Goal: Information Seeking & Learning: Find contact information

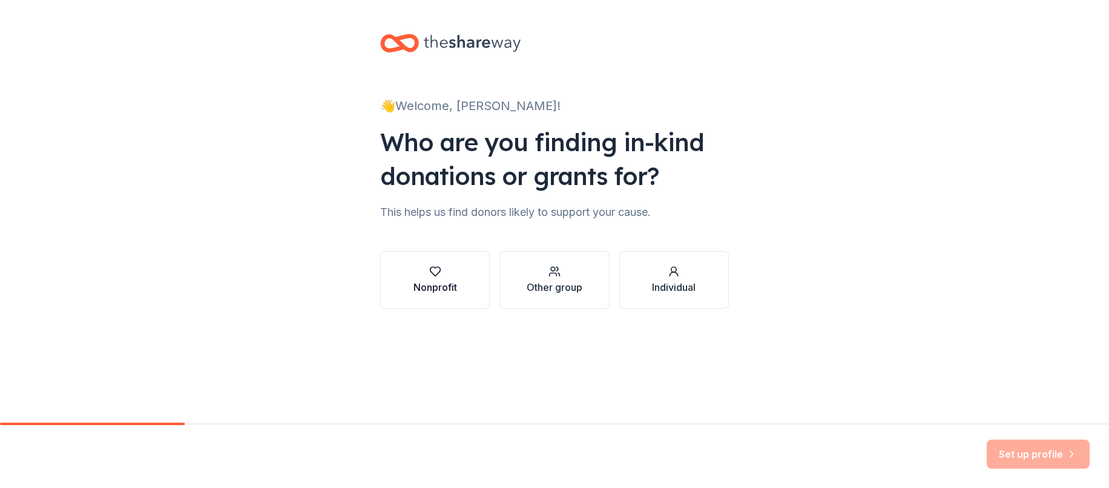
click at [434, 291] on div "Nonprofit" at bounding box center [435, 287] width 44 height 15
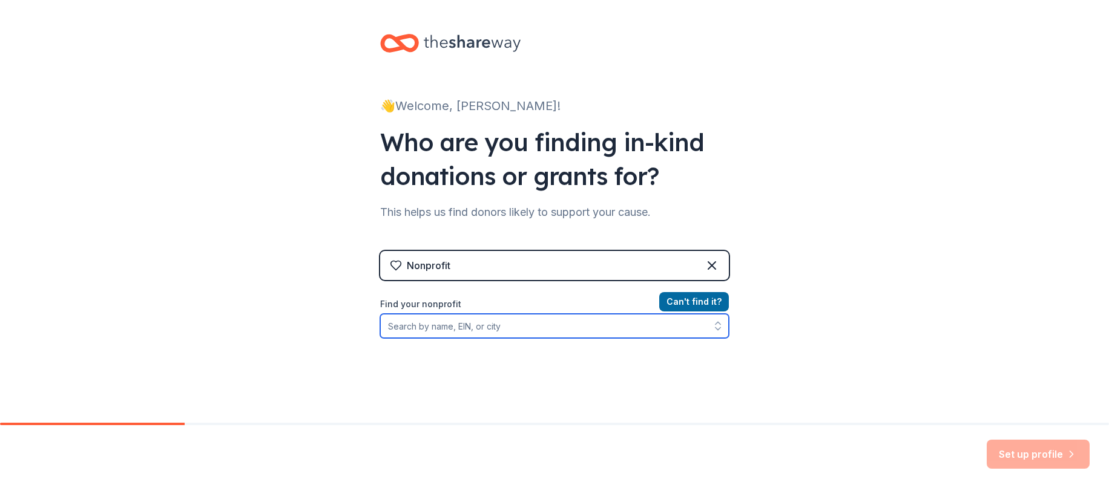
click at [565, 330] on input "Find your nonprofit" at bounding box center [554, 326] width 349 height 24
type input "vista ridge band"
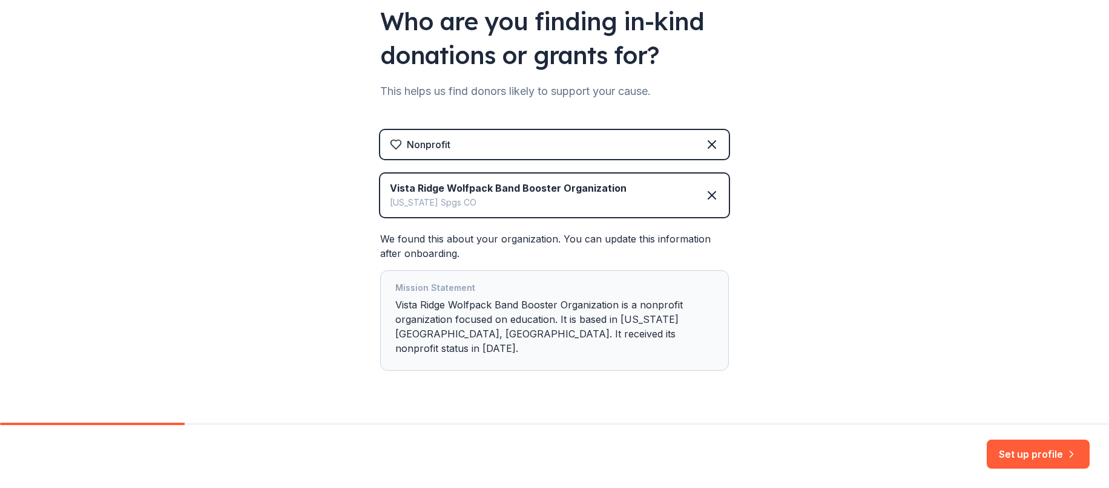
scroll to position [137, 0]
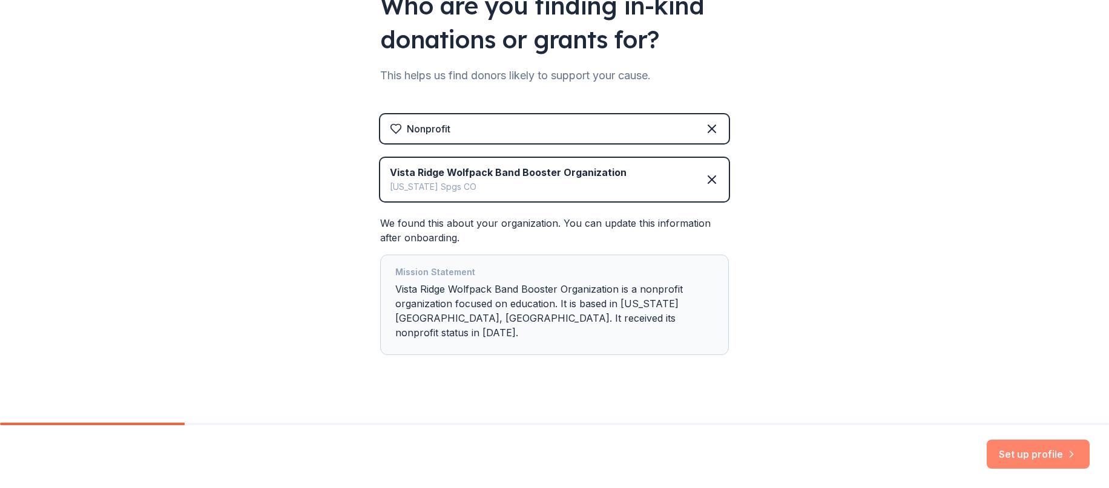
click at [1043, 455] on button "Set up profile" at bounding box center [1037, 454] width 103 height 29
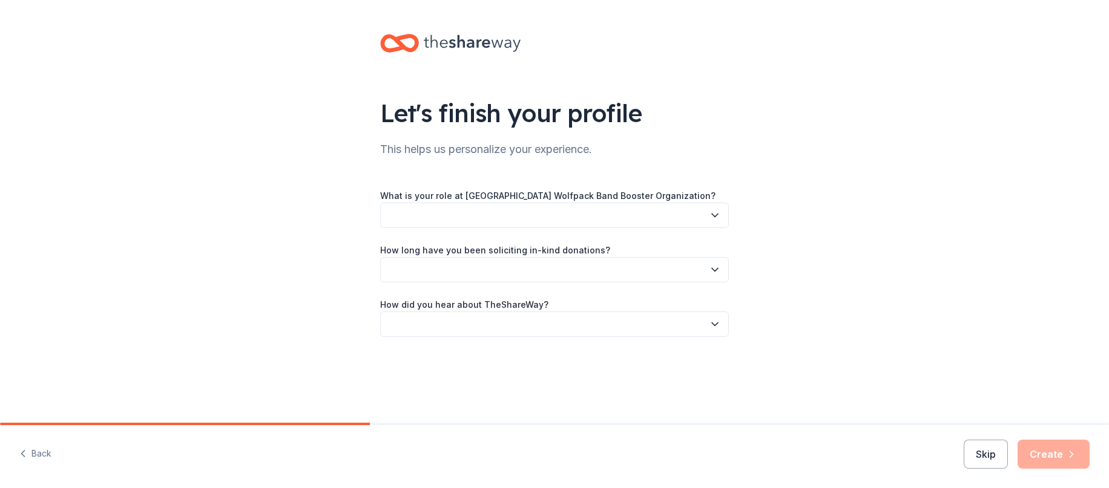
click at [648, 215] on button "button" at bounding box center [554, 215] width 349 height 25
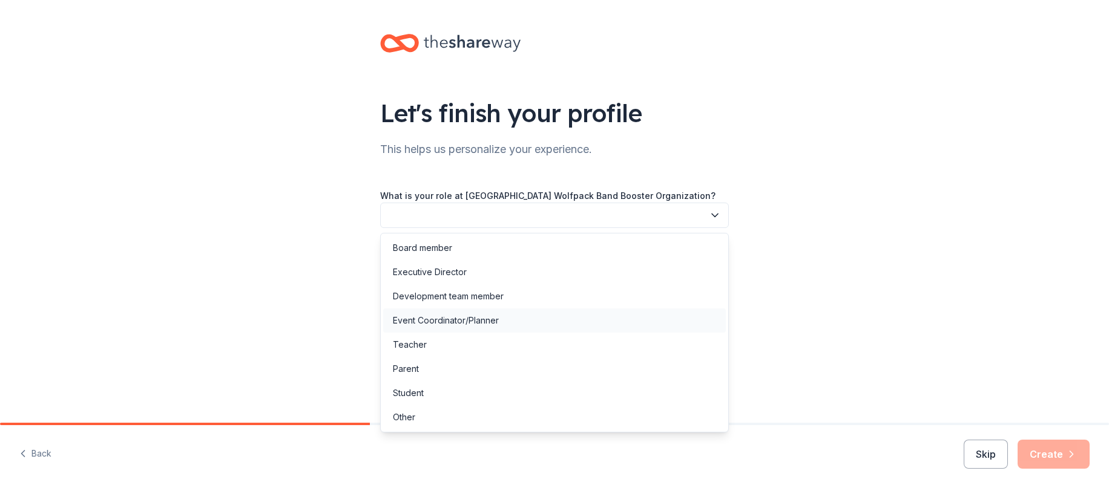
click at [438, 319] on div "Event Coordinator/Planner" at bounding box center [446, 320] width 106 height 15
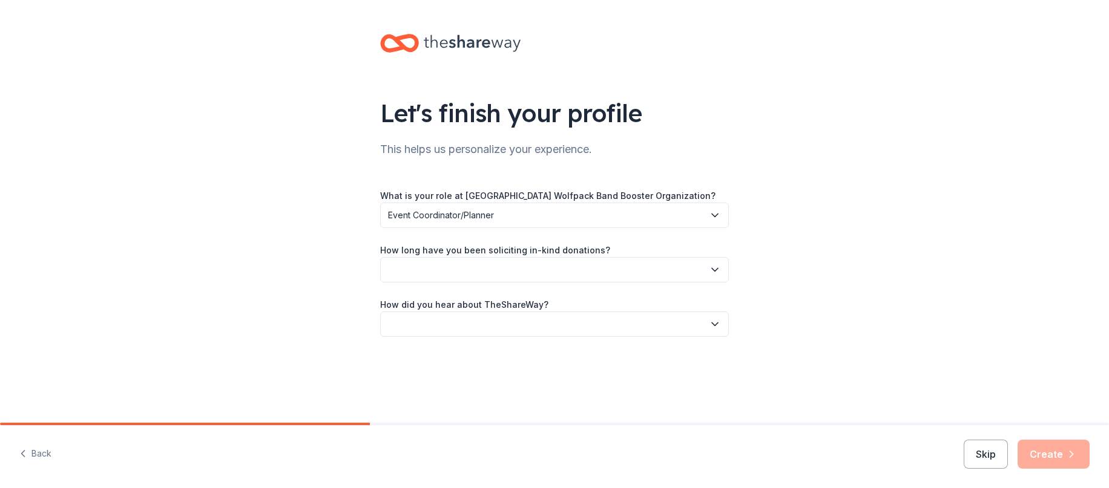
click at [455, 267] on button "button" at bounding box center [554, 269] width 349 height 25
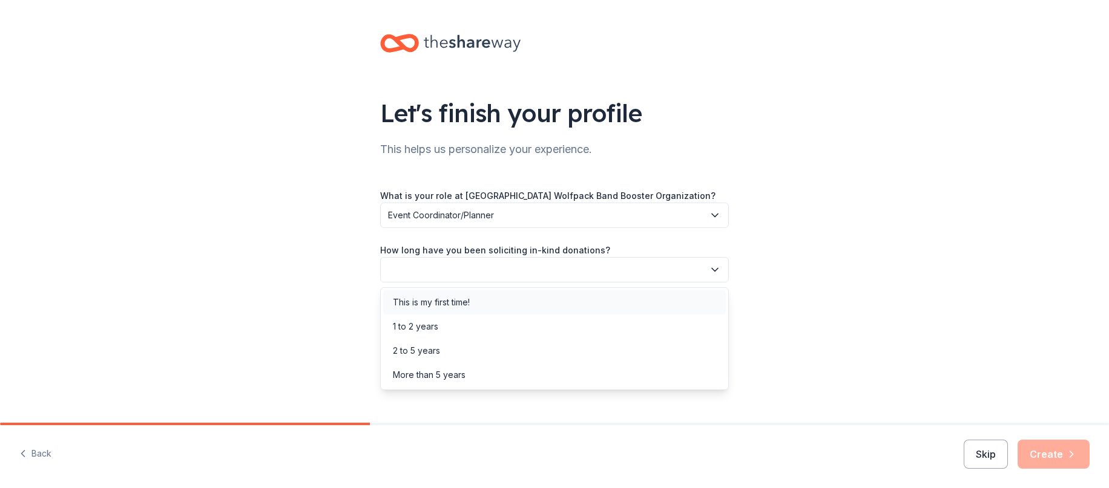
click at [453, 301] on div "This is my first time!" at bounding box center [431, 302] width 77 height 15
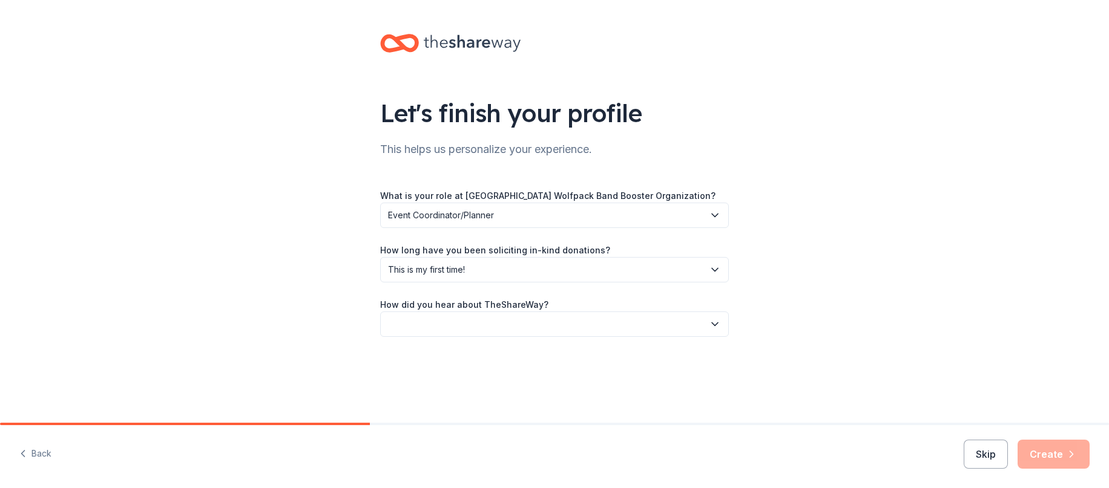
click at [453, 324] on button "button" at bounding box center [554, 324] width 349 height 25
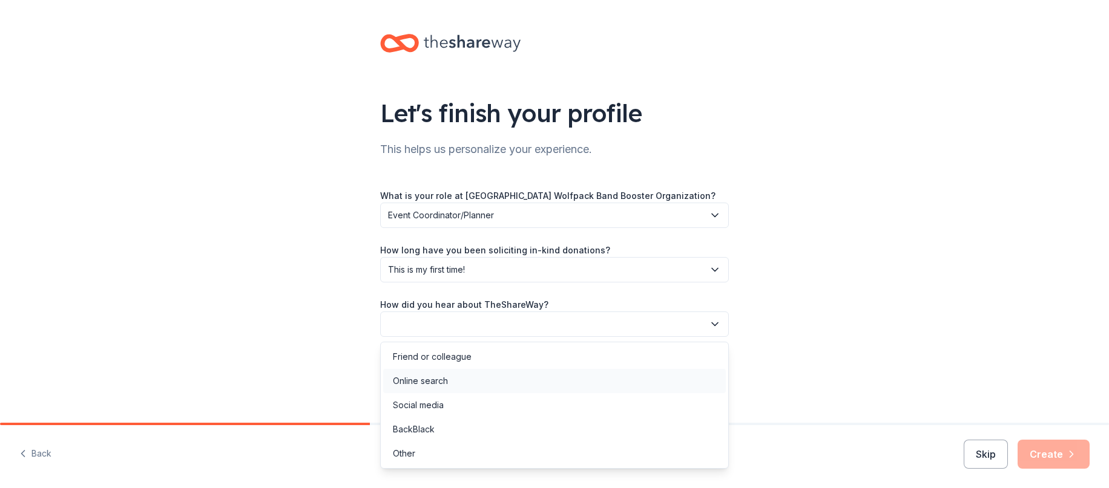
click at [435, 383] on div "Online search" at bounding box center [420, 381] width 55 height 15
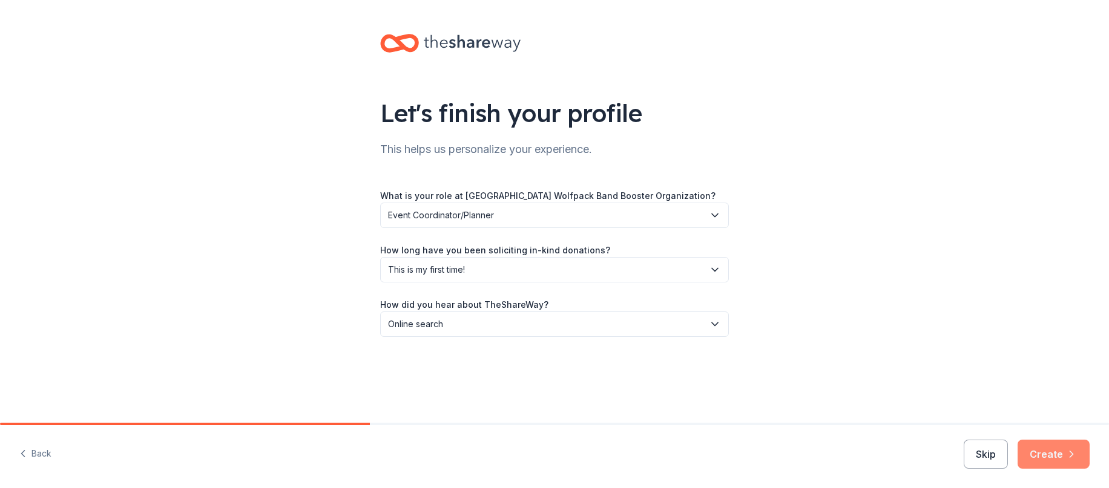
click at [1044, 451] on button "Create" at bounding box center [1053, 454] width 72 height 29
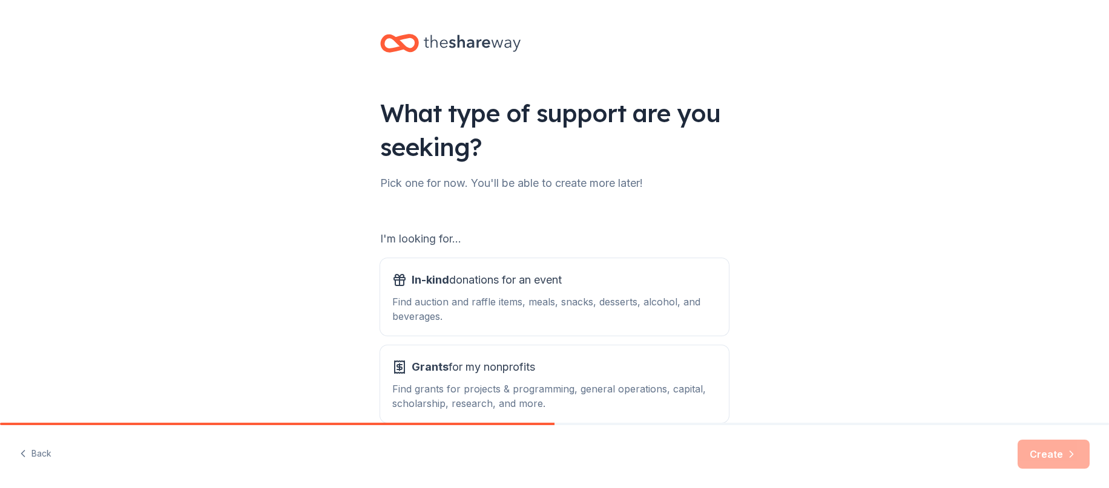
scroll to position [61, 0]
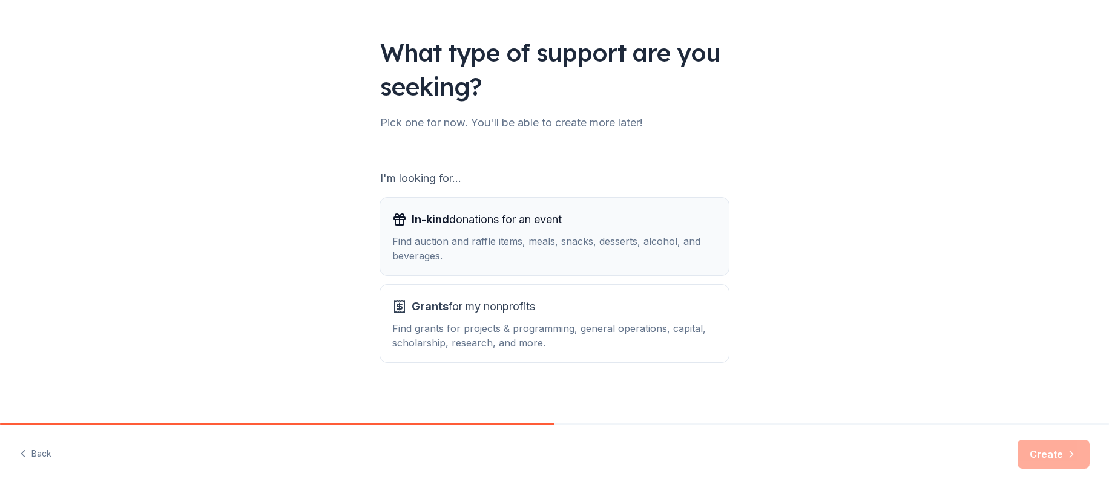
click at [517, 240] on div "Find auction and raffle items, meals, snacks, desserts, alcohol, and beverages." at bounding box center [554, 248] width 324 height 29
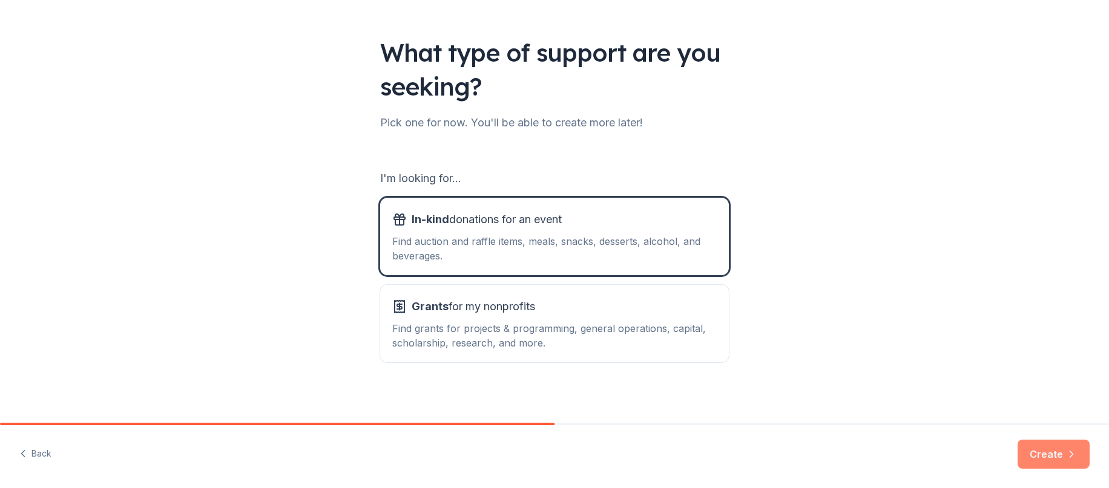
click at [1039, 454] on button "Create" at bounding box center [1053, 454] width 72 height 29
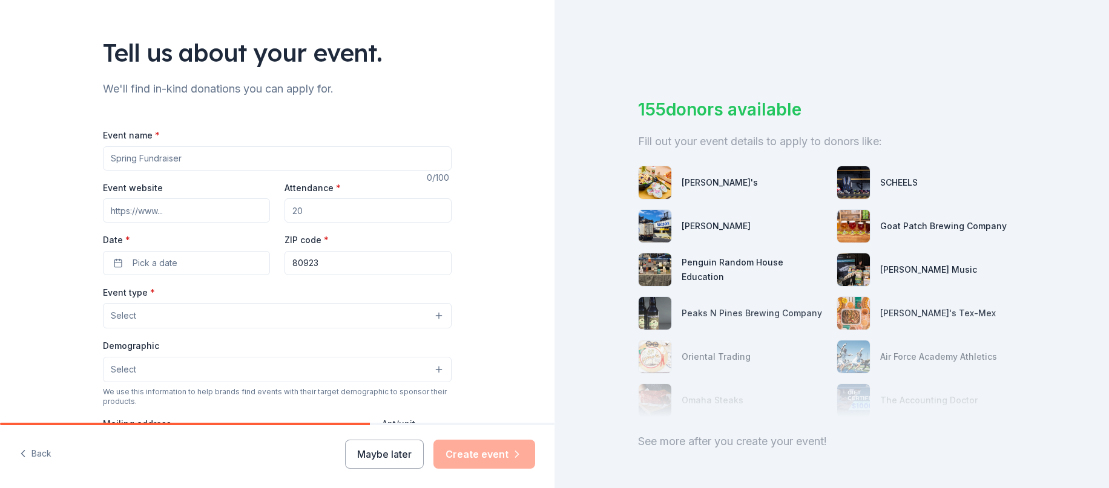
scroll to position [121, 0]
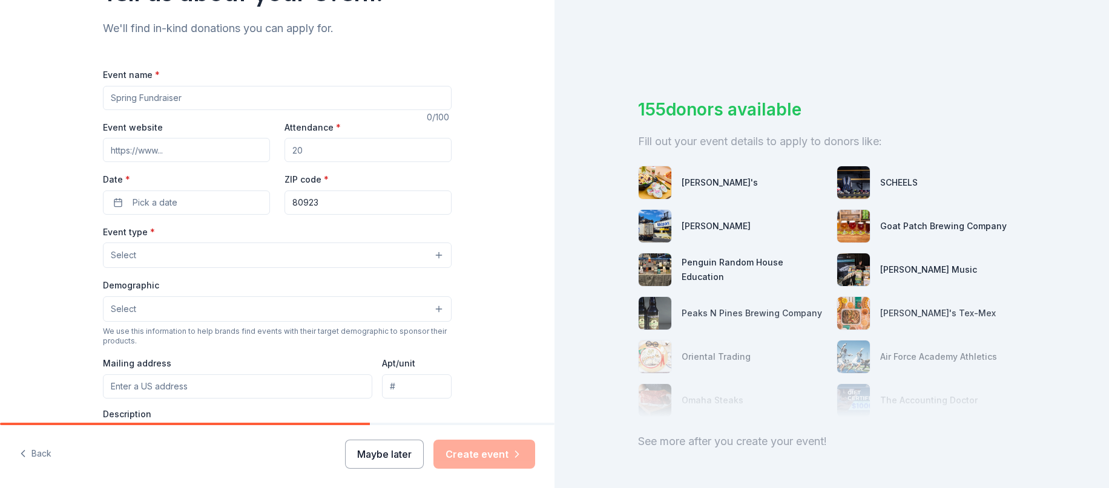
click at [395, 457] on button "Maybe later" at bounding box center [384, 454] width 79 height 29
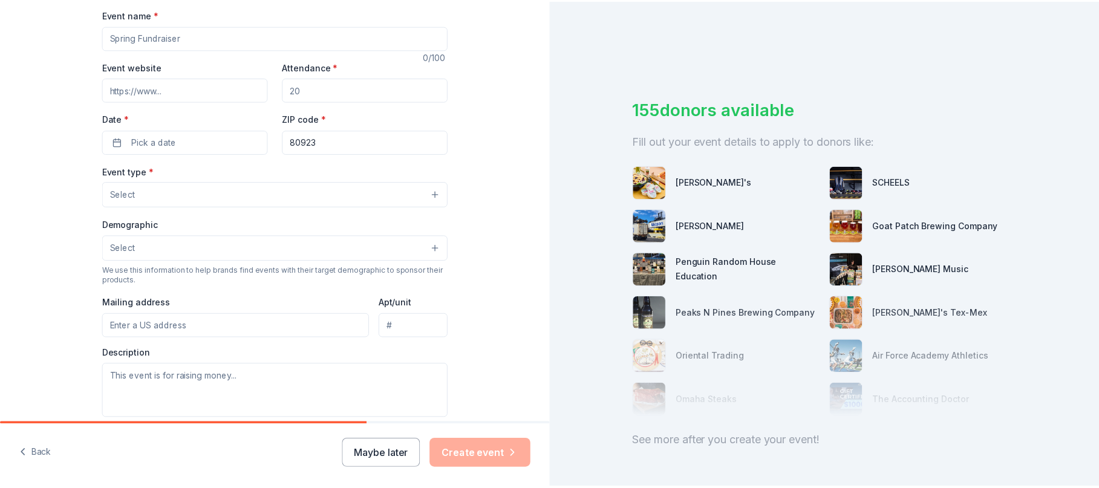
scroll to position [0, 0]
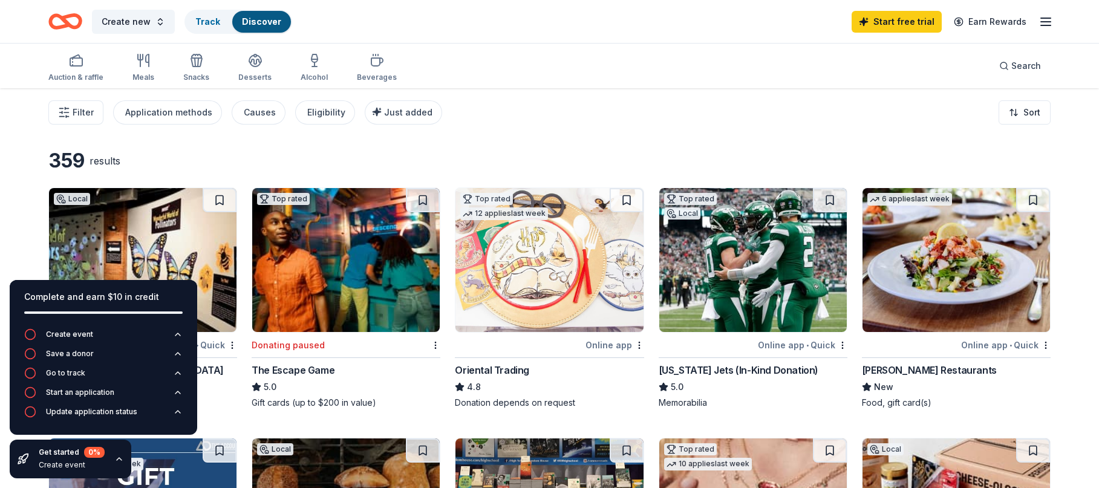
click at [511, 157] on div "359 results" at bounding box center [549, 161] width 1003 height 24
click at [463, 154] on div "359 results" at bounding box center [549, 161] width 1003 height 24
click at [80, 114] on span "Filter" at bounding box center [83, 112] width 21 height 15
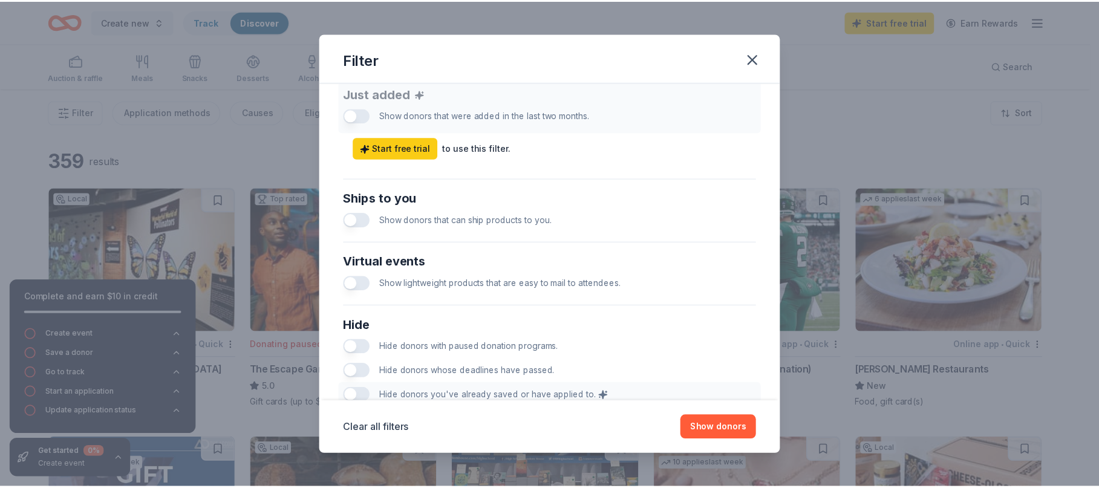
scroll to position [560, 0]
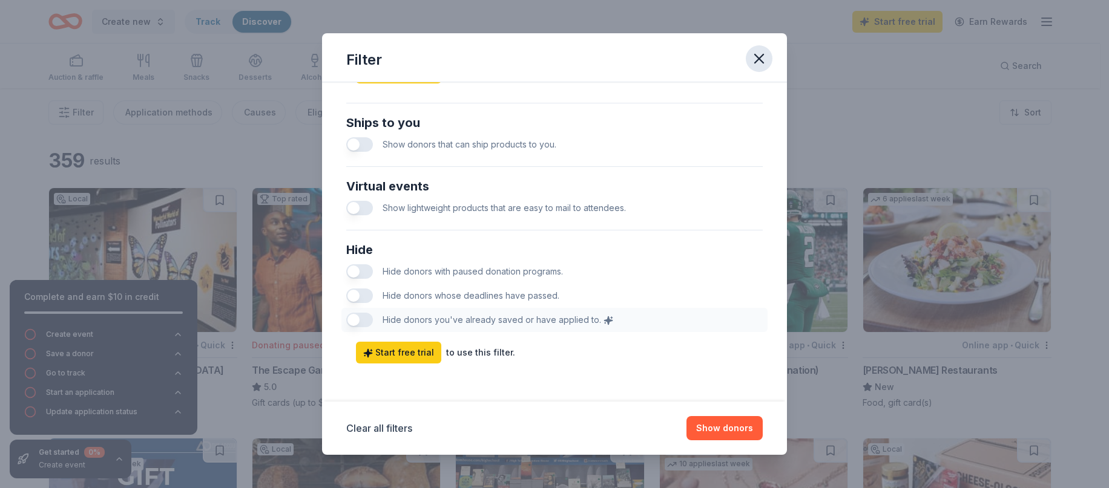
click at [755, 62] on icon "button" at bounding box center [759, 58] width 8 height 8
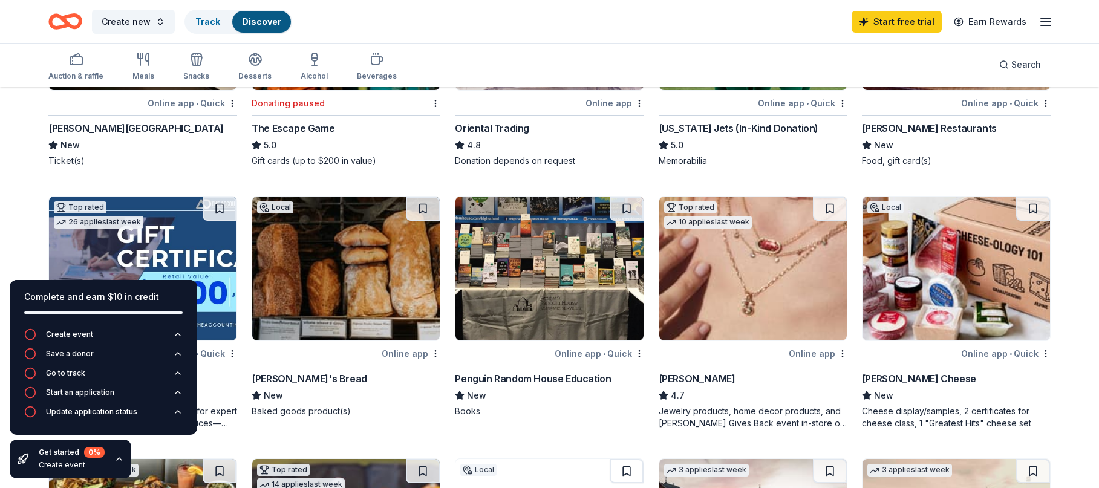
scroll to position [363, 0]
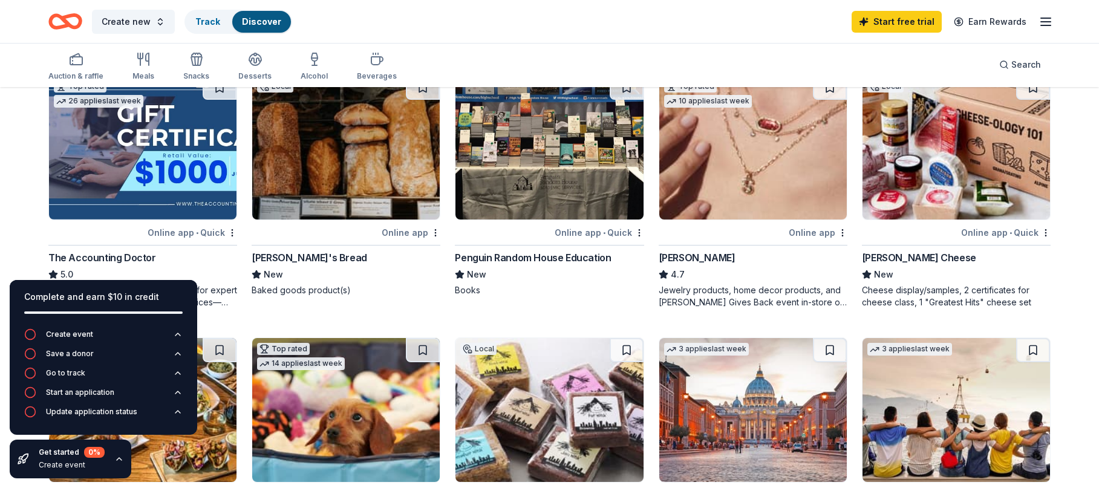
click at [123, 462] on div "Get started 0 % Create event" at bounding box center [71, 459] width 122 height 39
click at [120, 460] on icon "button" at bounding box center [119, 459] width 5 height 2
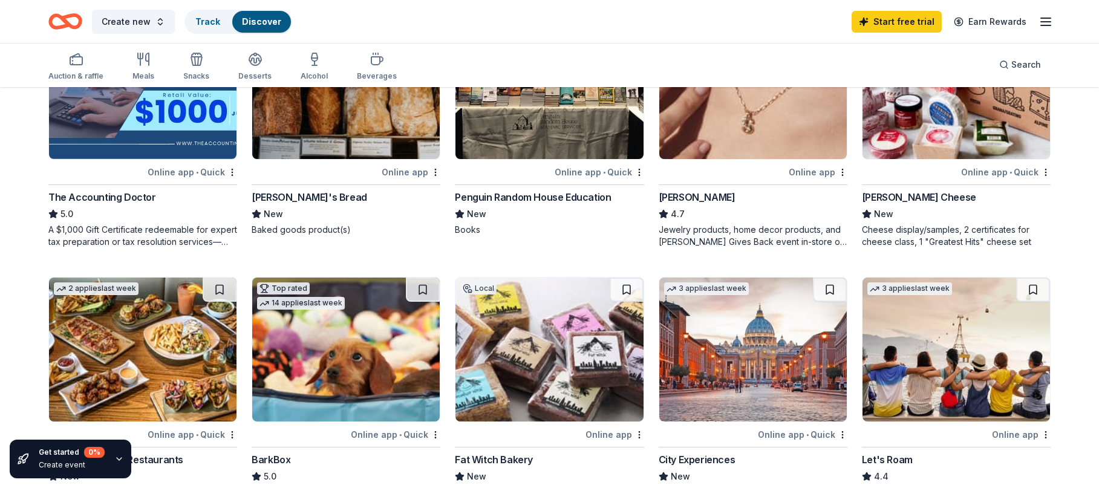
scroll to position [61, 0]
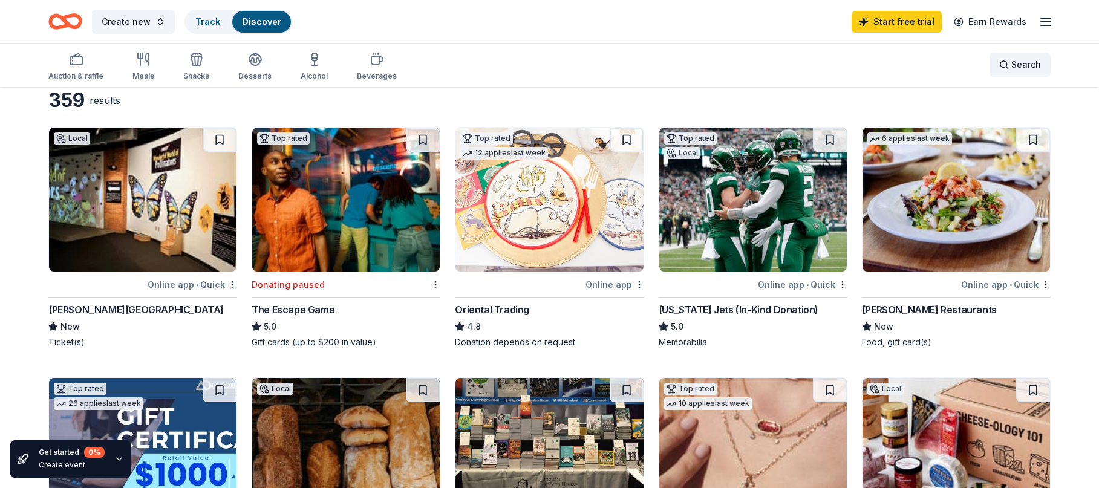
click at [1040, 68] on span "Search" at bounding box center [1027, 64] width 30 height 15
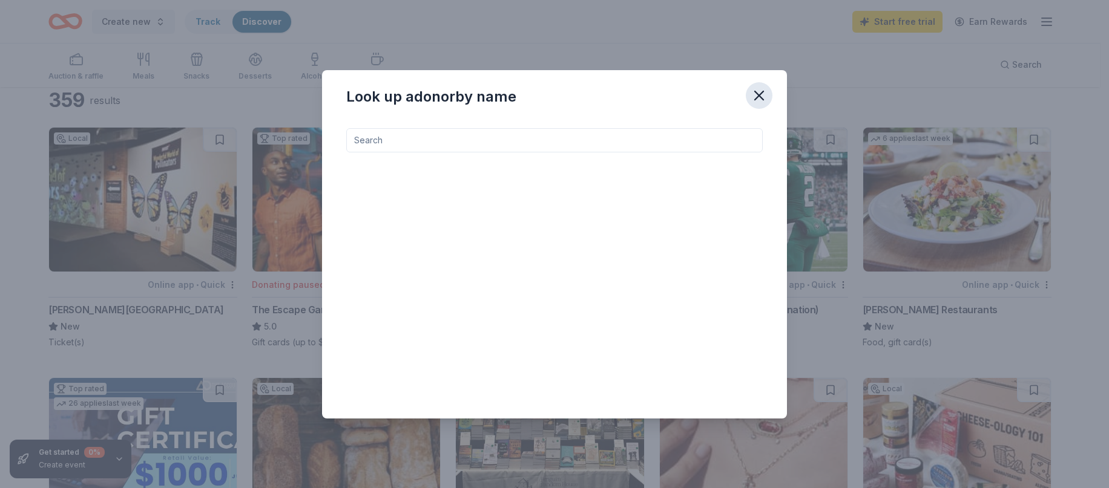
click at [762, 91] on icon "button" at bounding box center [758, 95] width 17 height 17
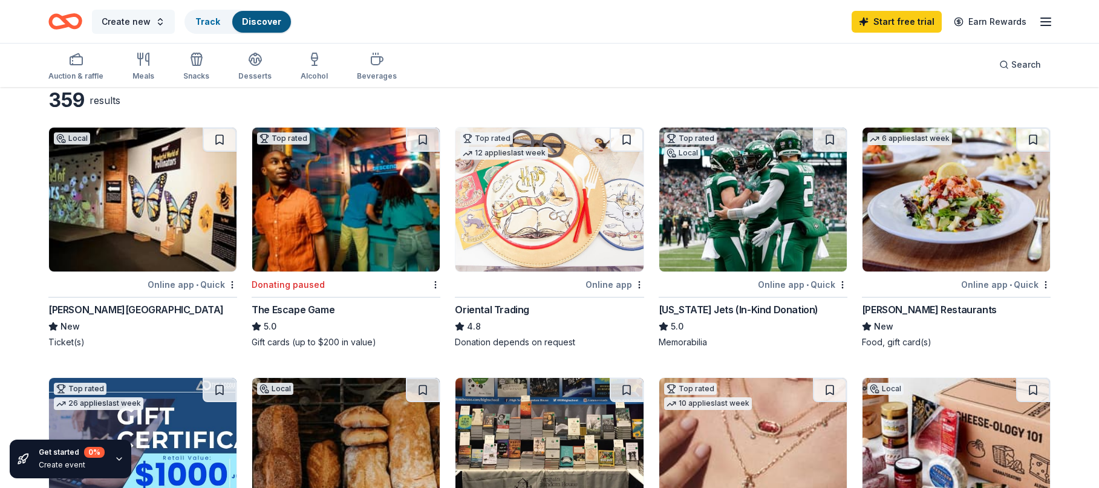
click at [156, 20] on button "Create new" at bounding box center [133, 22] width 83 height 24
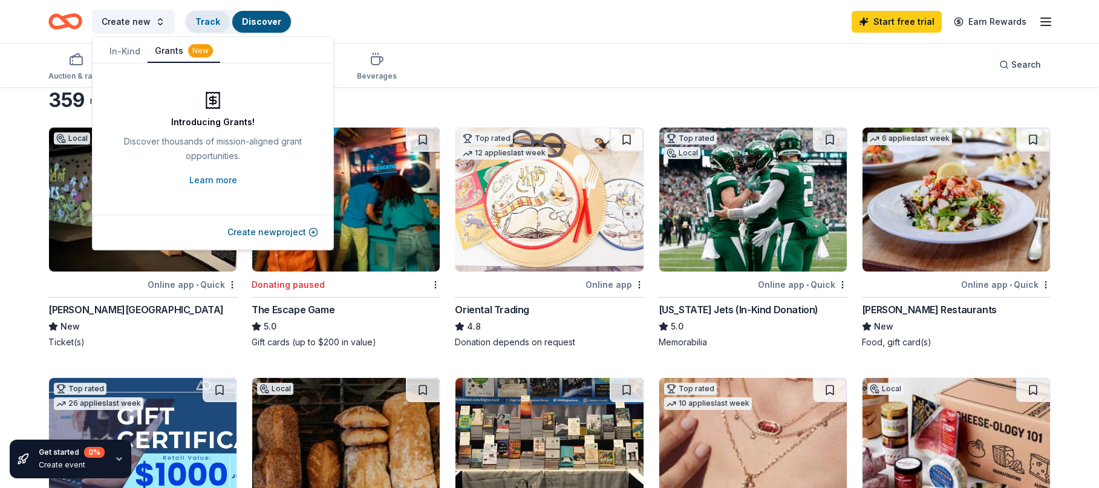
click at [200, 28] on div "Track" at bounding box center [208, 22] width 44 height 22
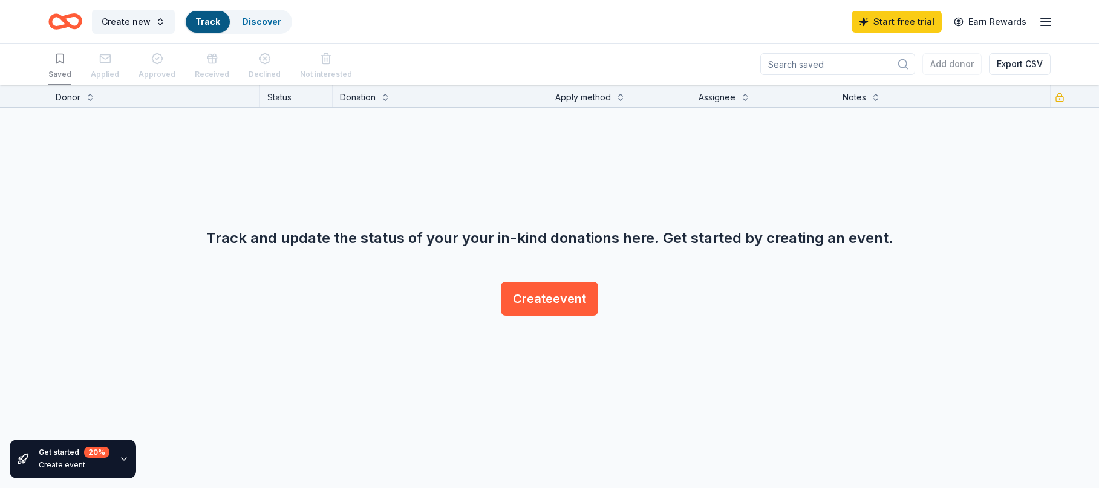
scroll to position [1, 0]
click at [255, 24] on link "Discover" at bounding box center [261, 21] width 39 height 10
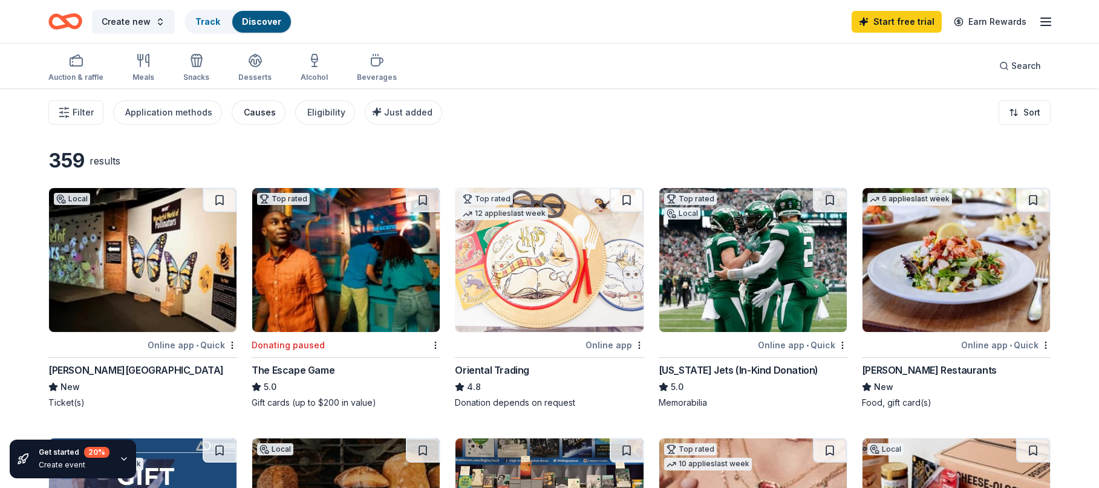
click at [261, 114] on div "Causes" at bounding box center [260, 112] width 32 height 15
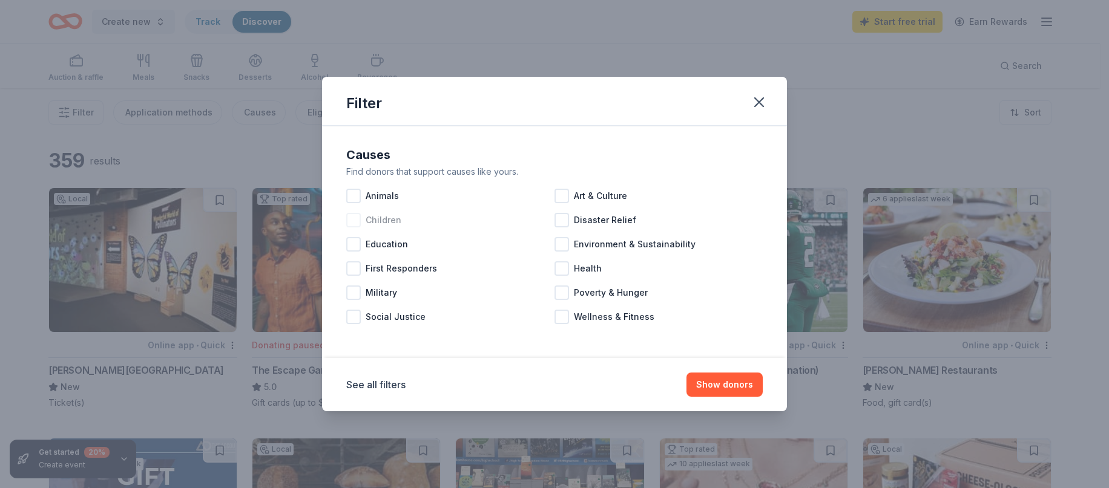
click at [371, 223] on span "Children" at bounding box center [383, 220] width 36 height 15
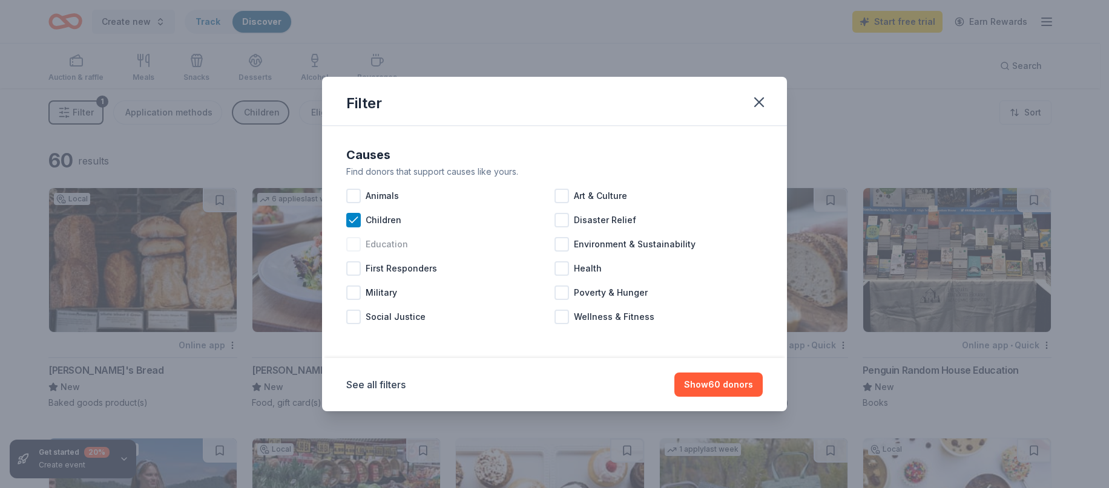
click at [375, 247] on span "Education" at bounding box center [386, 244] width 42 height 15
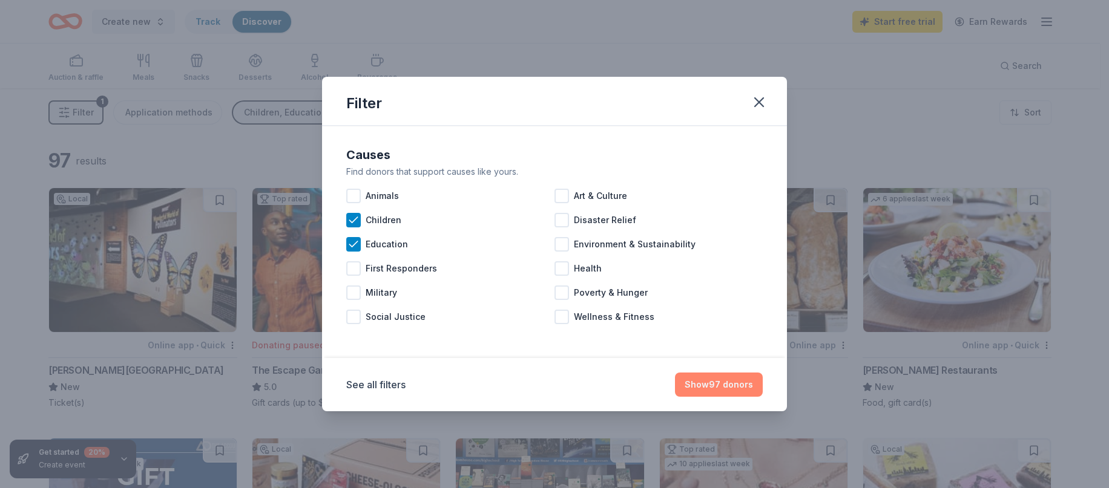
click at [732, 388] on button "Show 97 donors" at bounding box center [719, 385] width 88 height 24
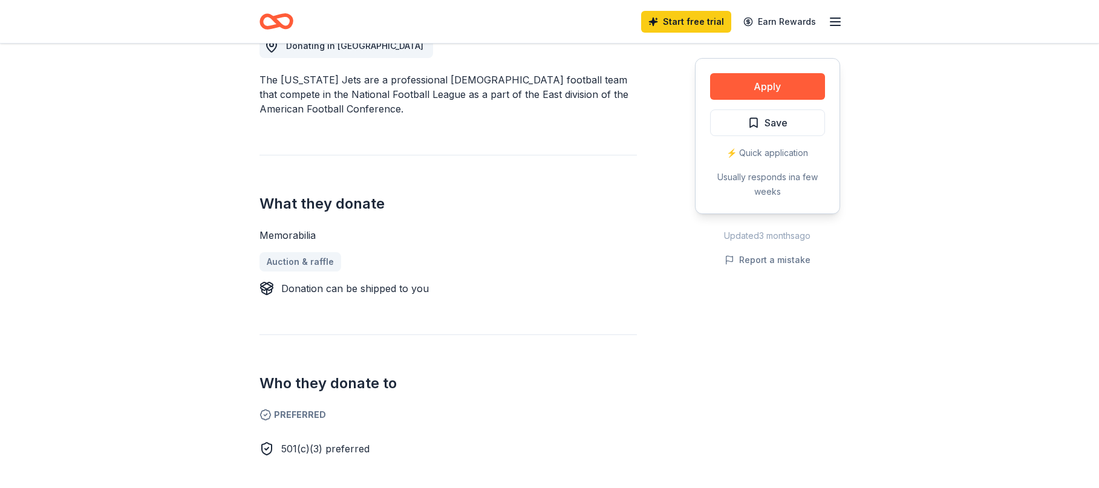
scroll to position [605, 0]
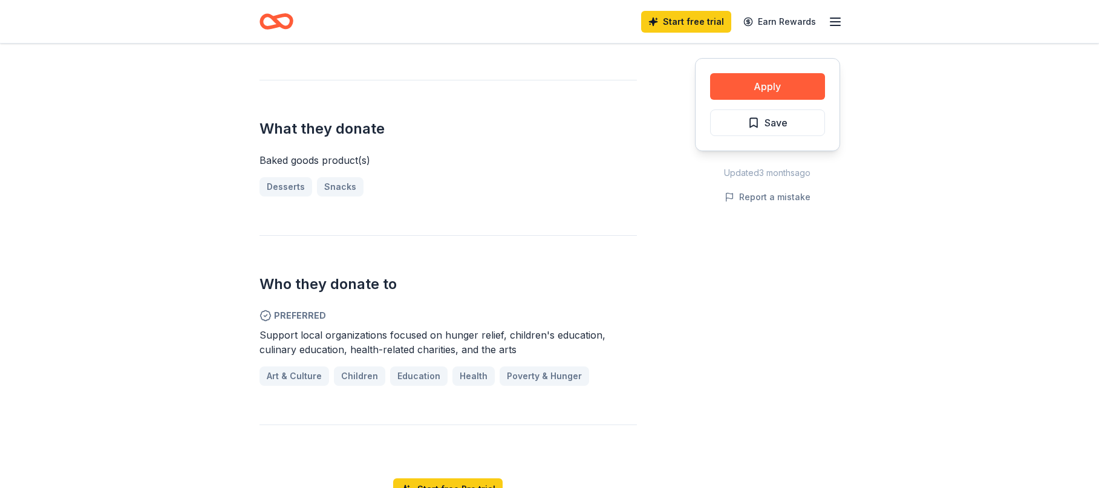
scroll to position [545, 0]
